Goal: Task Accomplishment & Management: Manage account settings

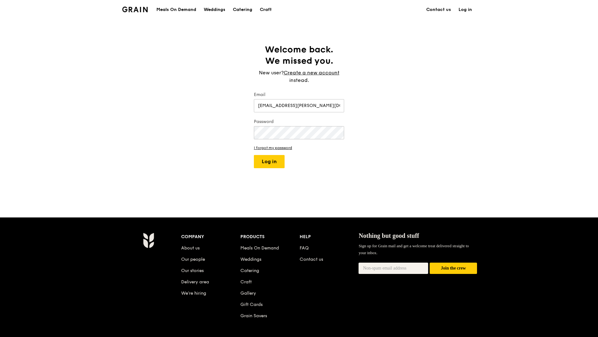
type input "[EMAIL_ADDRESS][PERSON_NAME][DOMAIN_NAME]"
click at [277, 164] on button "Log in" at bounding box center [269, 161] width 31 height 13
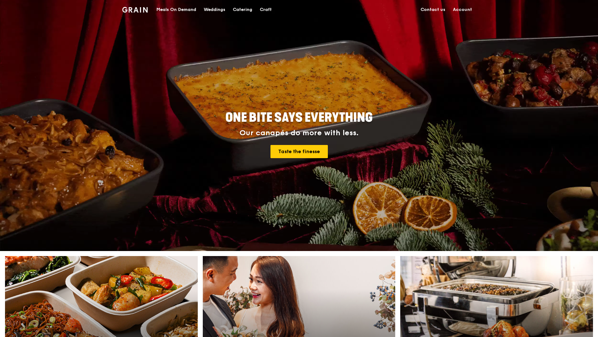
click at [467, 7] on link "Account" at bounding box center [462, 9] width 27 height 19
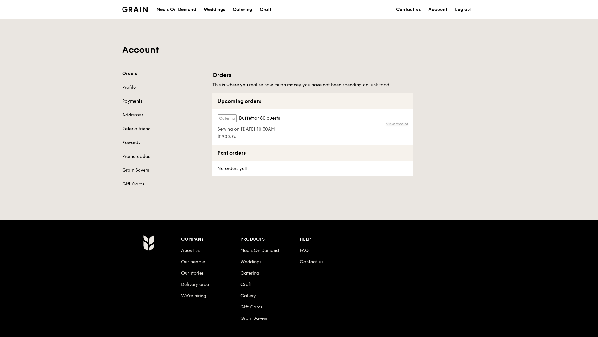
click at [402, 123] on link "View receipt" at bounding box center [397, 123] width 22 height 5
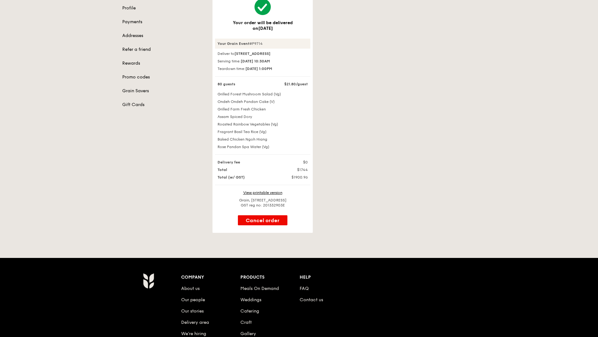
scroll to position [94, 0]
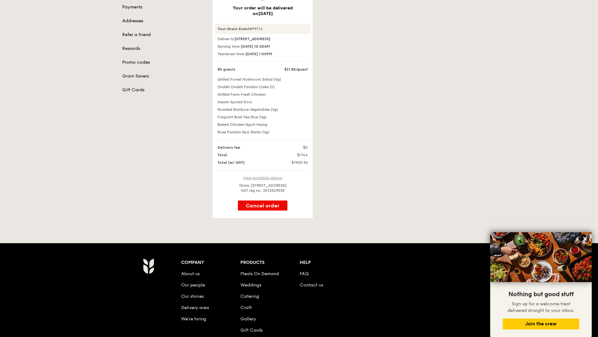
click at [272, 180] on link "View printable version" at bounding box center [262, 178] width 39 height 4
